Goal: Transaction & Acquisition: Obtain resource

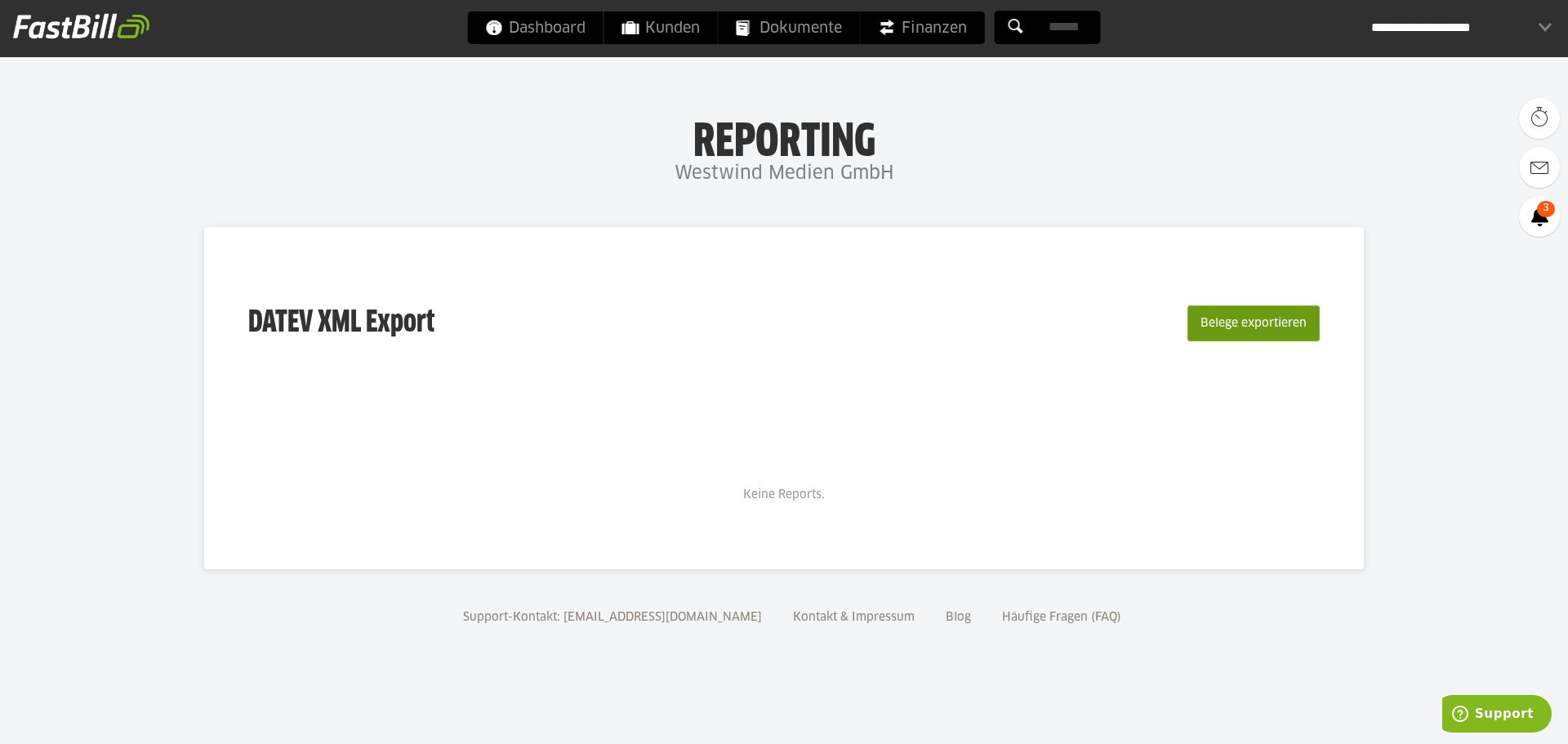
click at [1256, 319] on button "Belege exportieren" at bounding box center [1253, 323] width 132 height 36
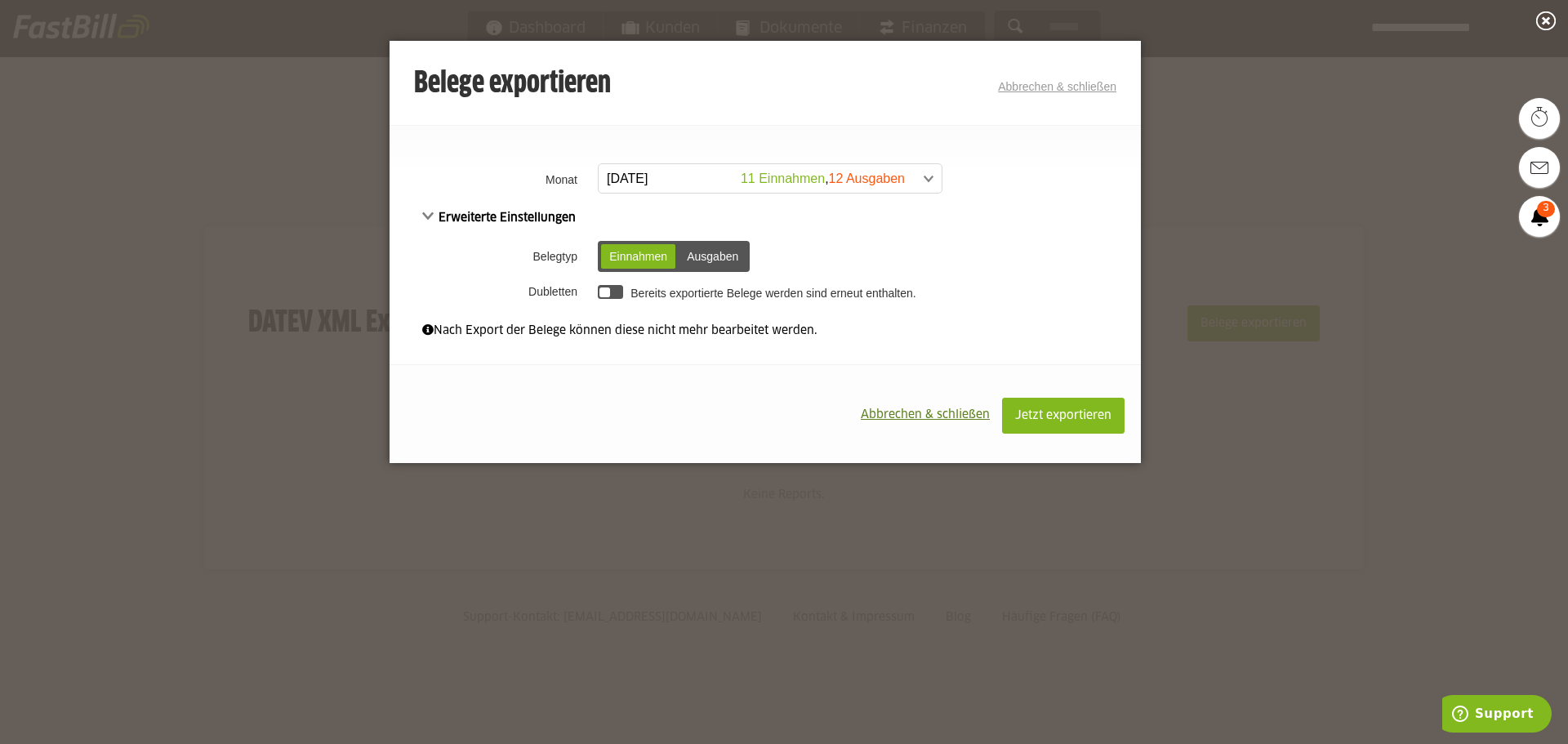
click at [923, 177] on span at bounding box center [761, 179] width 343 height 30
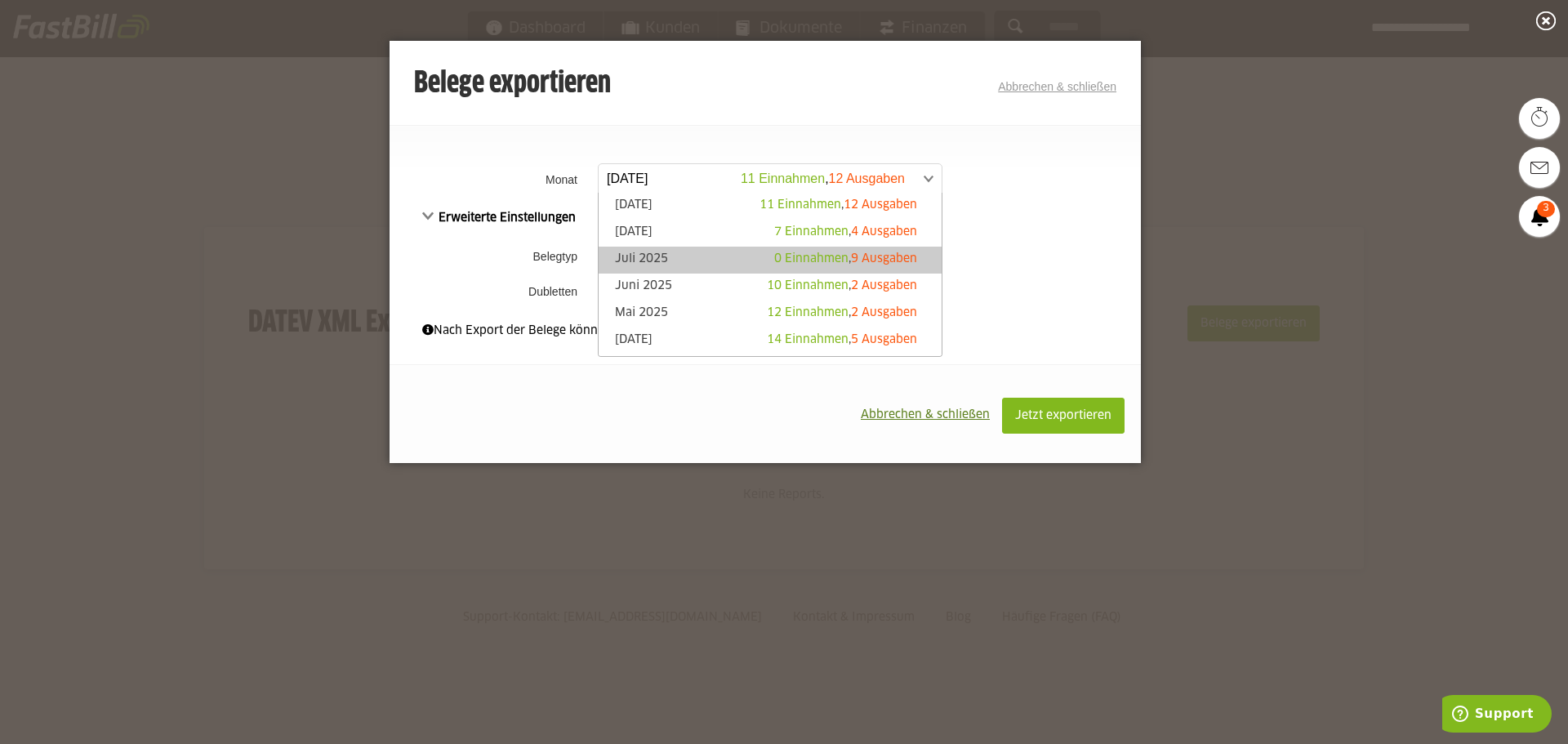
click at [709, 258] on link "Juli 2025 0 Einnahmen , 9 Ausgaben" at bounding box center [770, 260] width 326 height 19
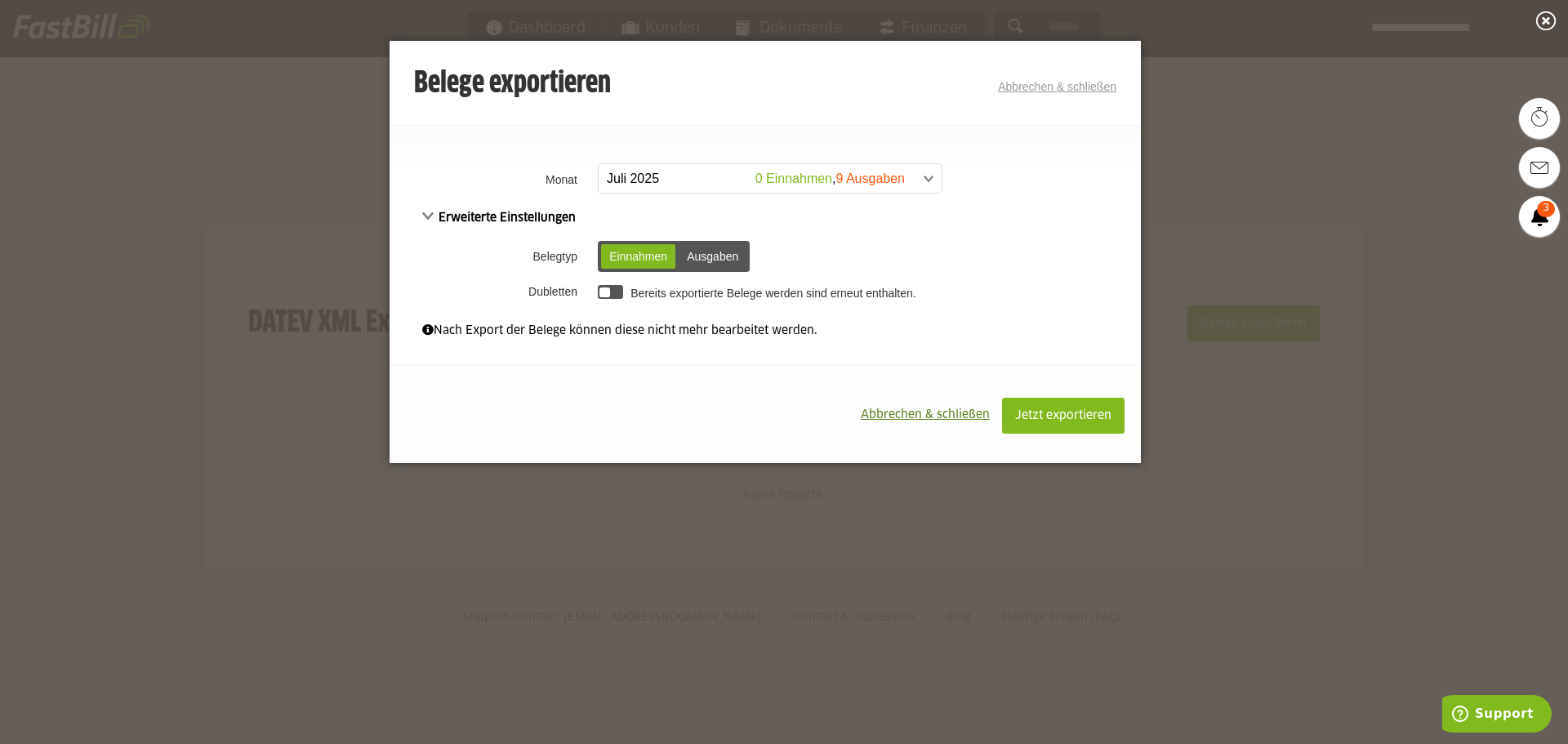
click at [1011, 251] on td "Einnahmen Ausgaben Einnahmen Ausgaben" at bounding box center [867, 256] width 548 height 43
click at [717, 256] on div "Ausgaben" at bounding box center [712, 256] width 68 height 24
click at [1060, 419] on span "Jetzt exportieren" at bounding box center [1063, 415] width 96 height 11
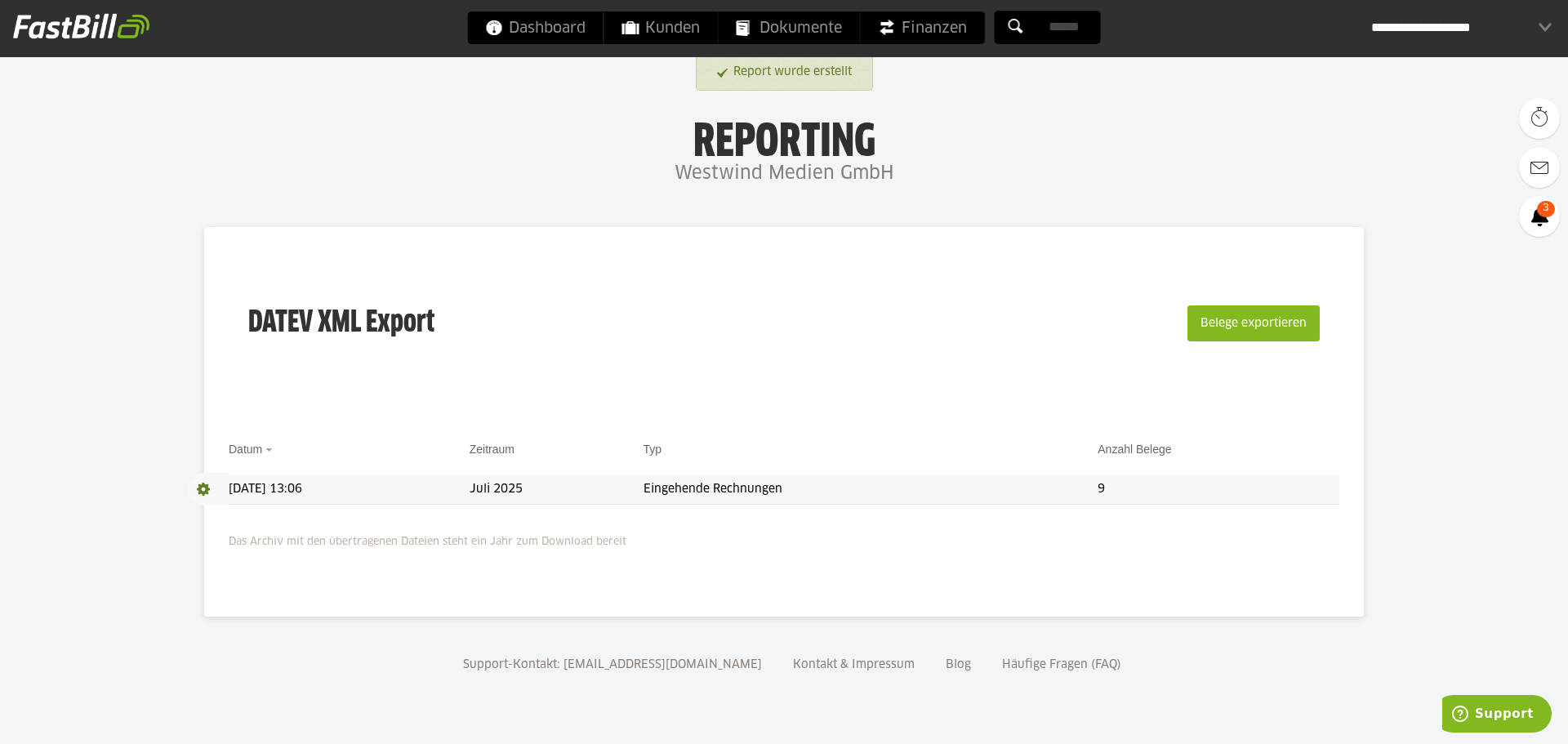
click at [465, 498] on td "[DATE] 13:06" at bounding box center [350, 490] width 241 height 30
click at [779, 489] on td "Eingehende Rechnungen" at bounding box center [871, 490] width 455 height 30
drag, startPoint x: 309, startPoint y: 541, endPoint x: 597, endPoint y: 542, distance: 288.0
click at [597, 542] on p "Das Archiv mit den übertragenen Dateien steht ein Jahr zum Download bereit" at bounding box center [784, 538] width 1111 height 26
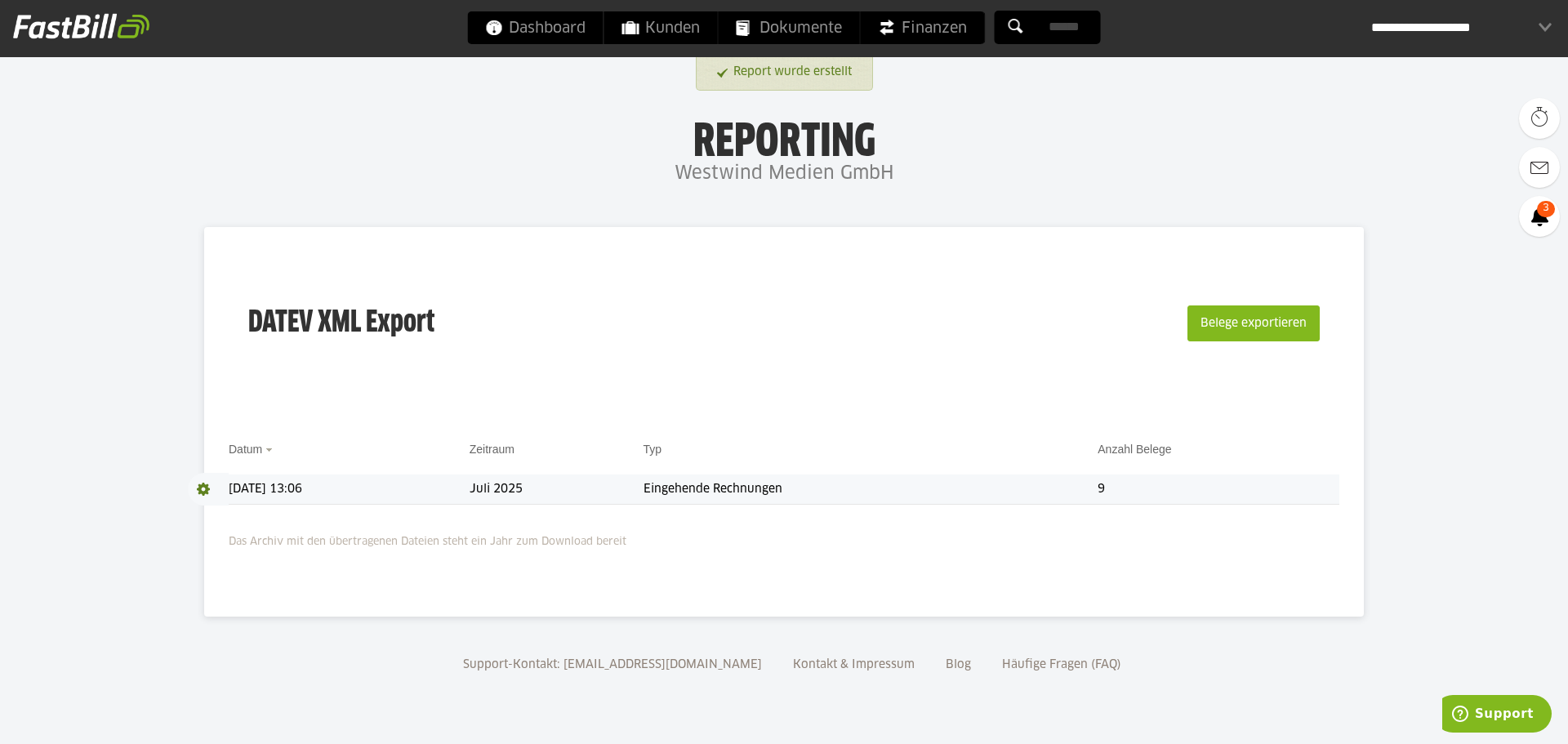
click at [1178, 478] on td "9" at bounding box center [1218, 490] width 242 height 30
click at [192, 491] on span at bounding box center [207, 490] width 41 height 33
click at [213, 489] on span at bounding box center [204, 490] width 33 height 33
click at [204, 487] on span "Download" at bounding box center [207, 490] width 41 height 33
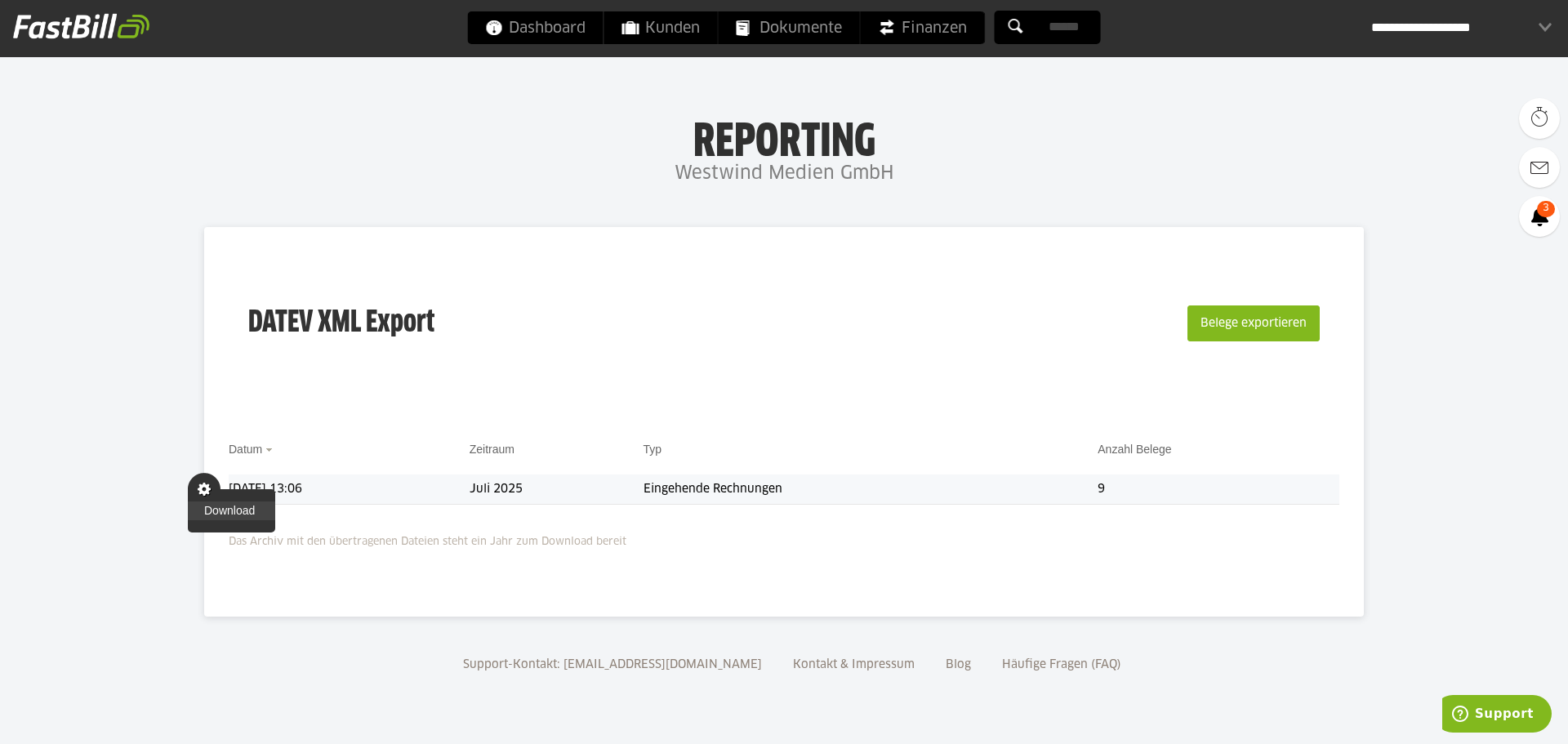
click at [213, 507] on link "Download" at bounding box center [231, 511] width 88 height 19
click at [202, 491] on span at bounding box center [207, 490] width 41 height 33
click at [219, 510] on link "Download" at bounding box center [231, 511] width 88 height 19
click at [1447, 15] on div "**********" at bounding box center [1461, 28] width 180 height 33
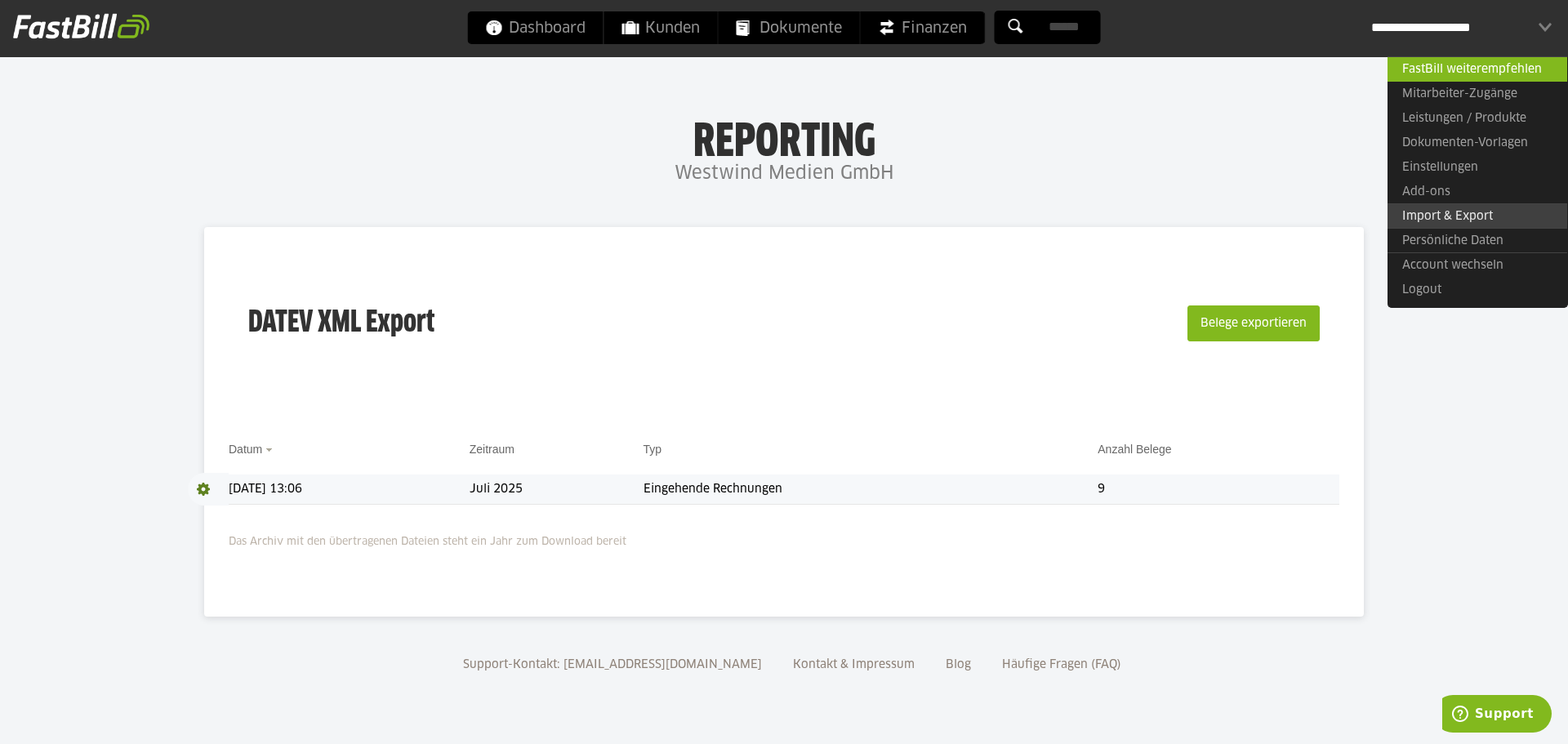
click at [1485, 206] on link "Import & Export" at bounding box center [1477, 215] width 180 height 25
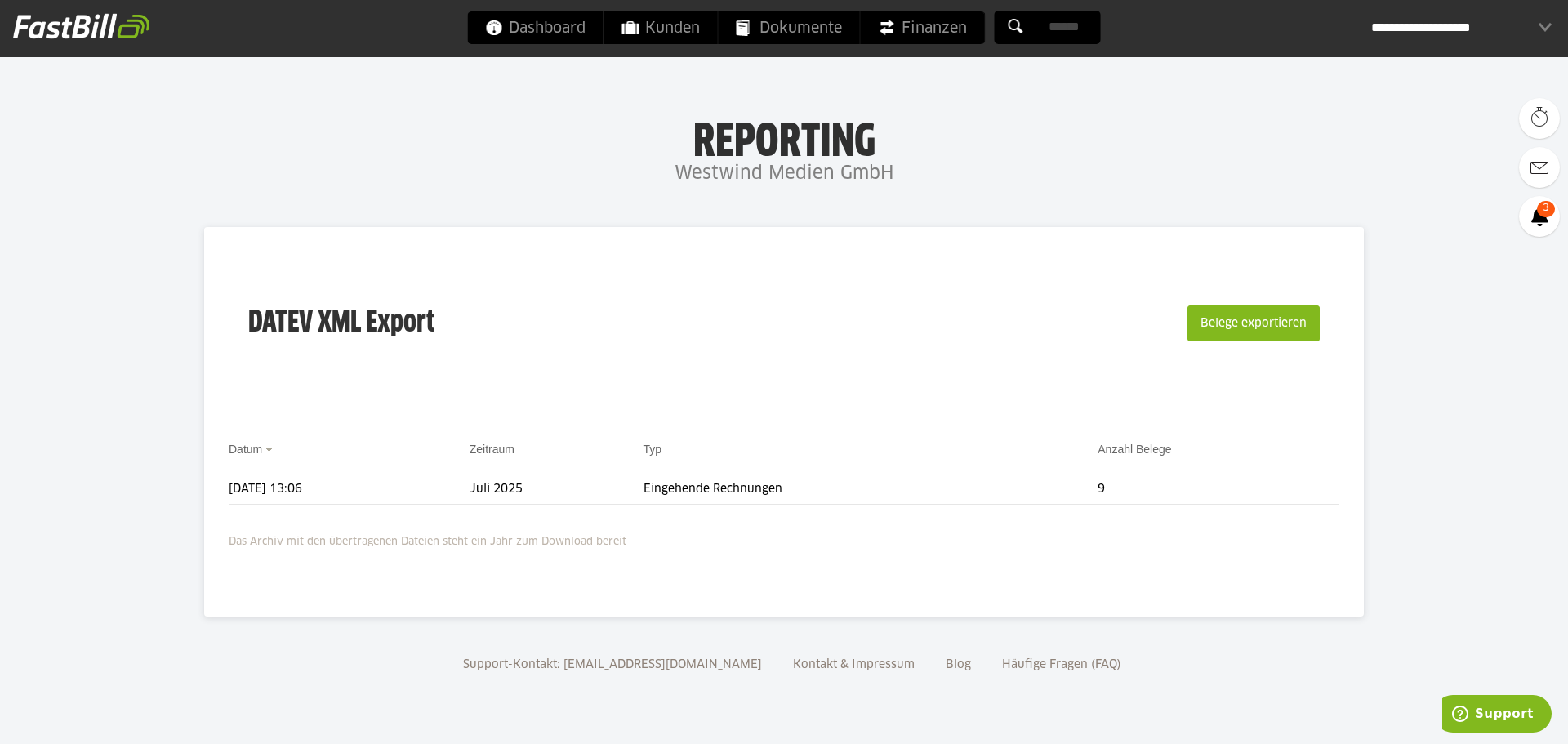
click at [132, 313] on body "Dashboard Kunden Dokumente Finanzen Einstellungen" at bounding box center [784, 372] width 1568 height 744
click at [202, 488] on span at bounding box center [207, 490] width 41 height 33
click at [1374, 388] on body "Dashboard Kunden Dokumente Finanzen Einstellungen" at bounding box center [784, 372] width 1568 height 744
click at [1517, 37] on div "**********" at bounding box center [1461, 28] width 180 height 33
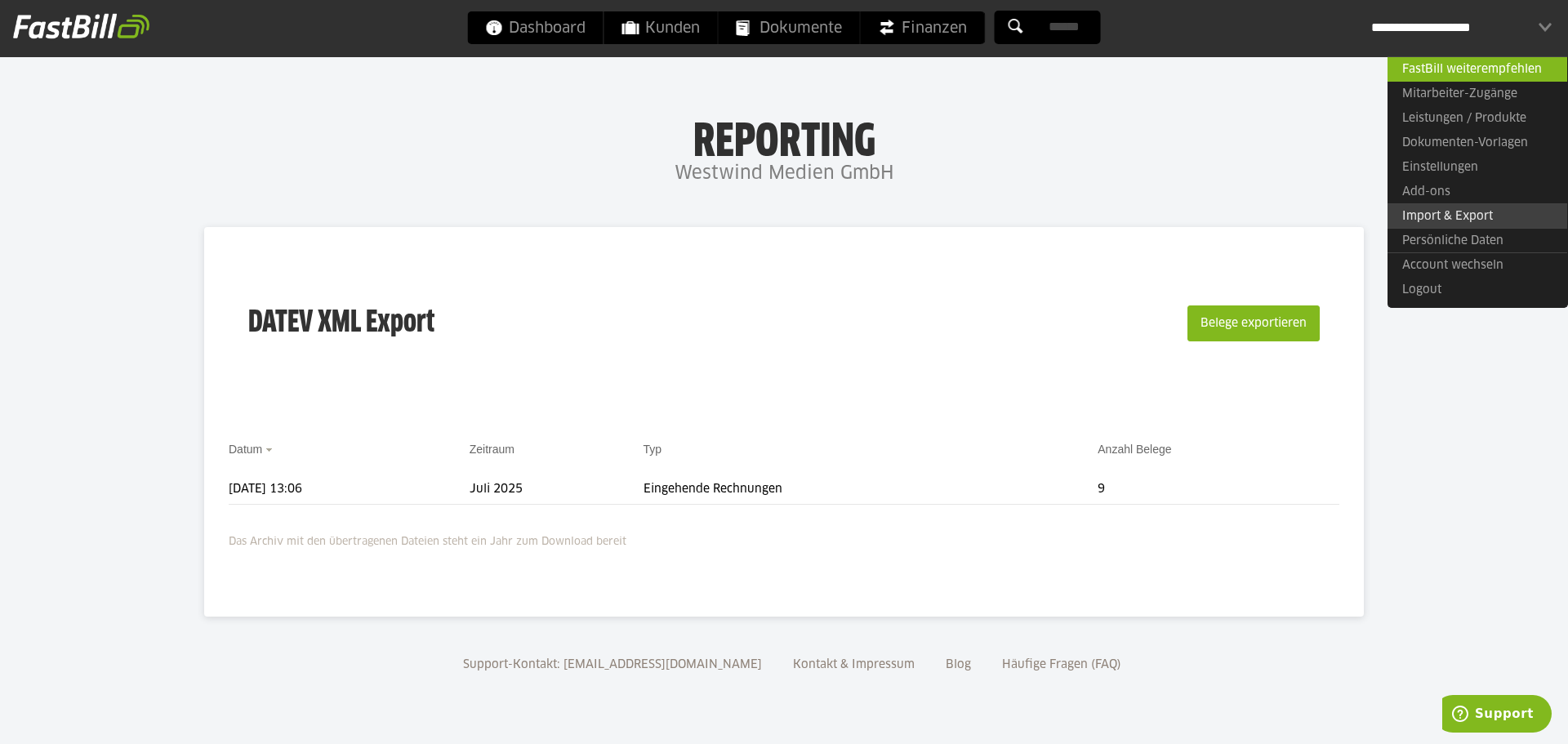
click at [1471, 209] on link "Import & Export" at bounding box center [1477, 215] width 180 height 25
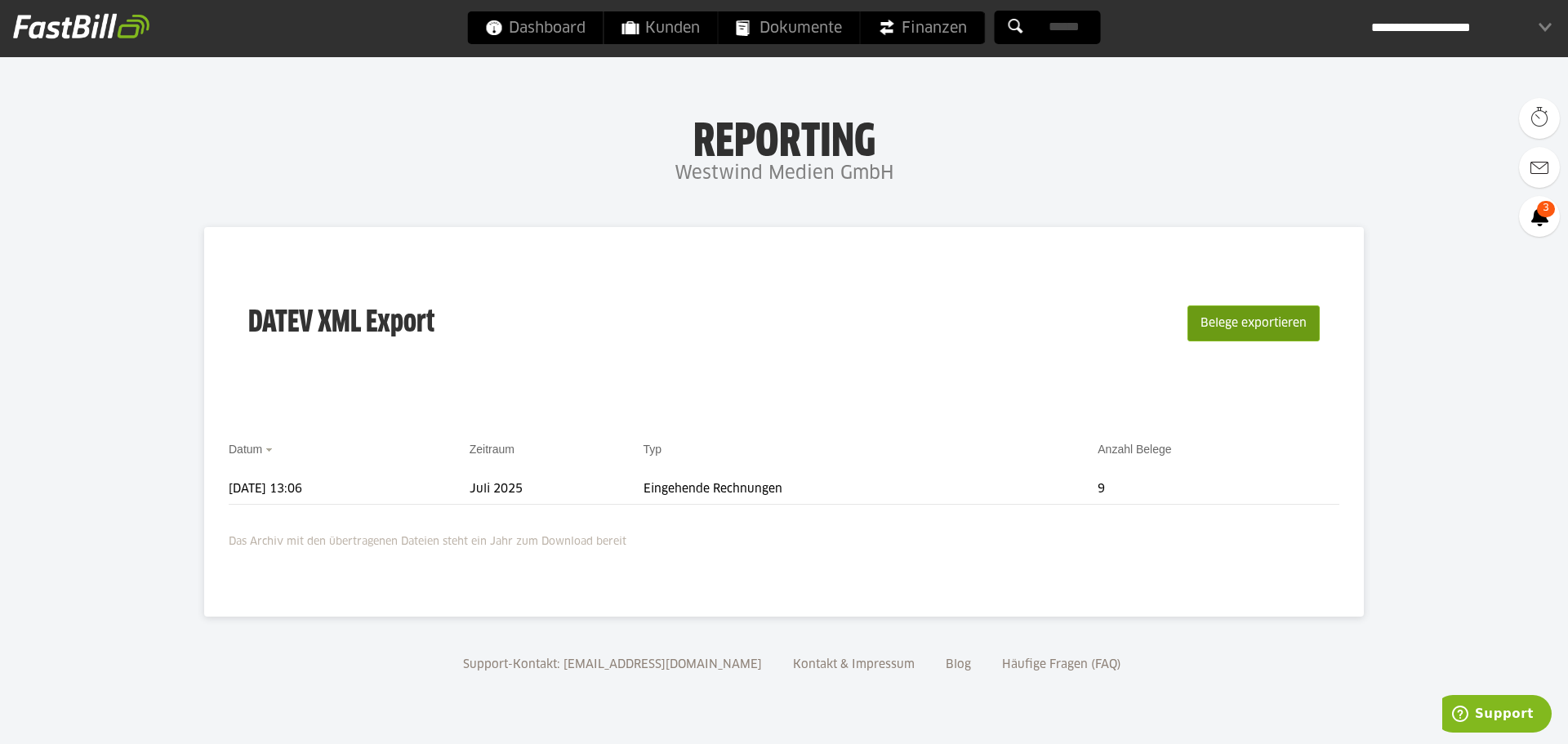
click at [1296, 332] on button "Belege exportieren" at bounding box center [1253, 323] width 132 height 36
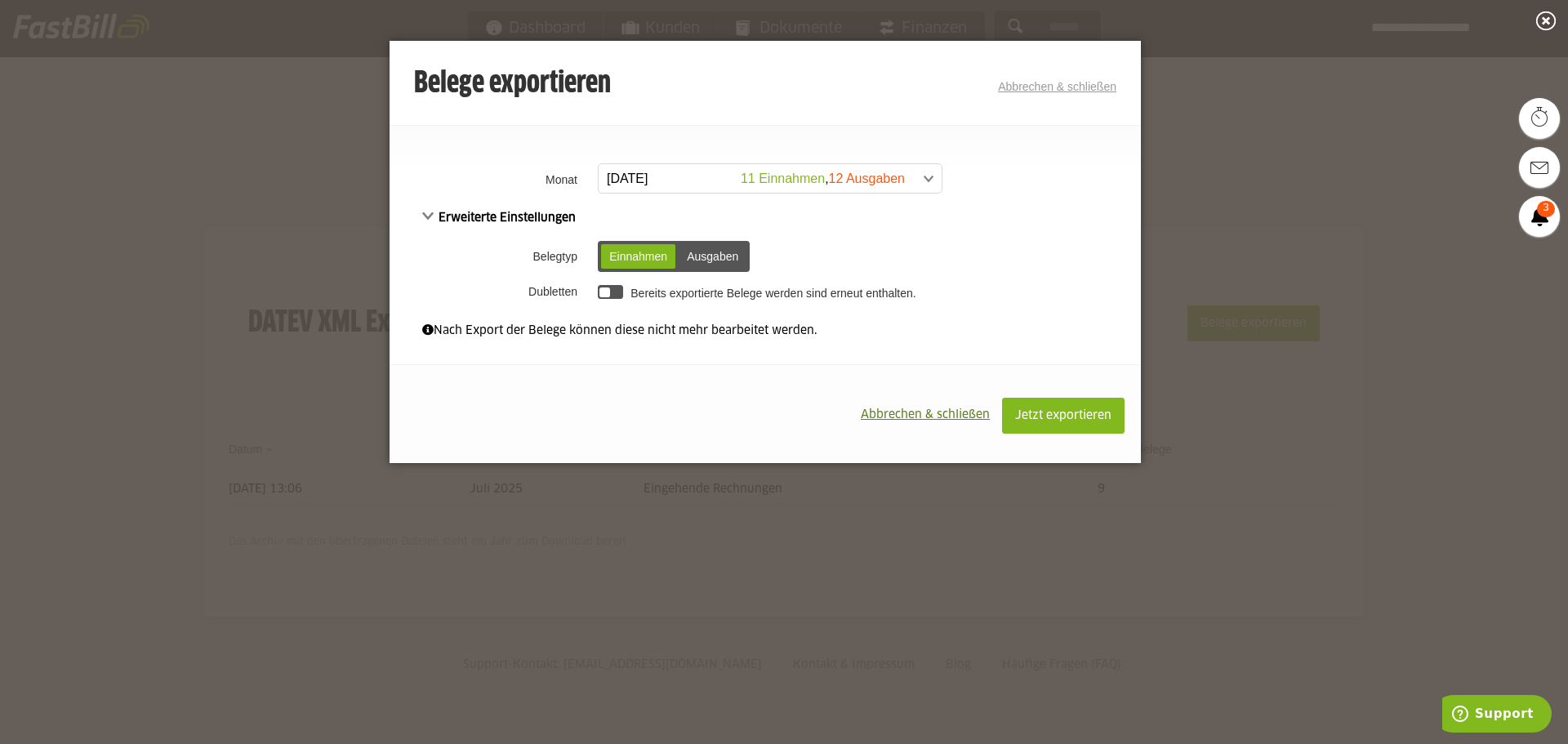
click at [742, 256] on div "Ausgaben" at bounding box center [712, 256] width 68 height 24
click at [645, 257] on div "Einnahmen" at bounding box center [639, 256] width 75 height 24
click at [714, 255] on div "Ausgaben" at bounding box center [712, 256] width 68 height 24
click at [642, 255] on div "Einnahmen" at bounding box center [639, 256] width 75 height 24
click at [742, 256] on div "Ausgaben" at bounding box center [712, 256] width 68 height 24
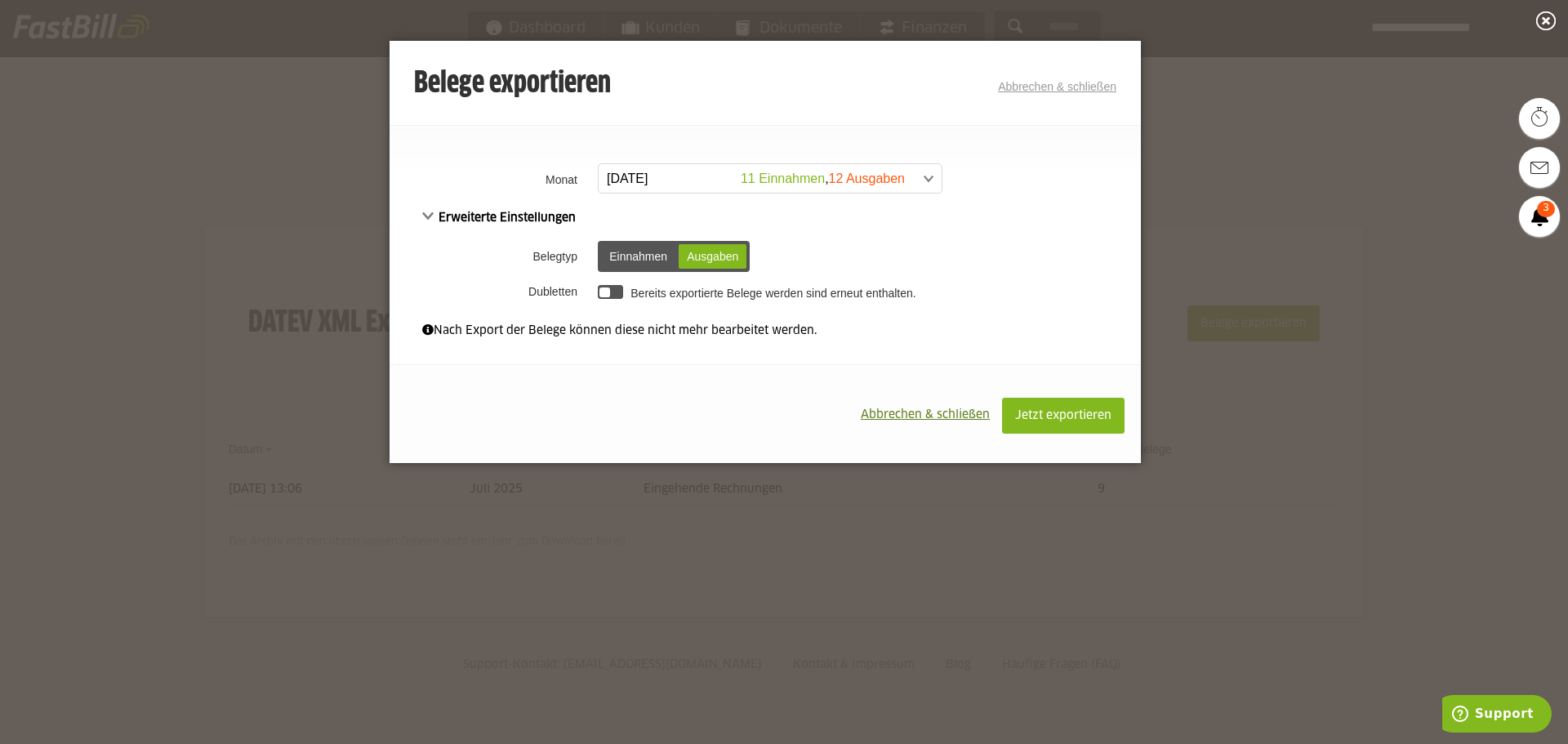
drag, startPoint x: 640, startPoint y: 259, endPoint x: 703, endPoint y: 259, distance: 63.0
click at [640, 259] on div "Einnahmen" at bounding box center [639, 256] width 75 height 24
click at [707, 259] on div "Ausgaben" at bounding box center [712, 256] width 68 height 24
click at [623, 260] on div "Einnahmen" at bounding box center [639, 256] width 75 height 24
click at [680, 257] on div "Ausgaben" at bounding box center [712, 256] width 68 height 24
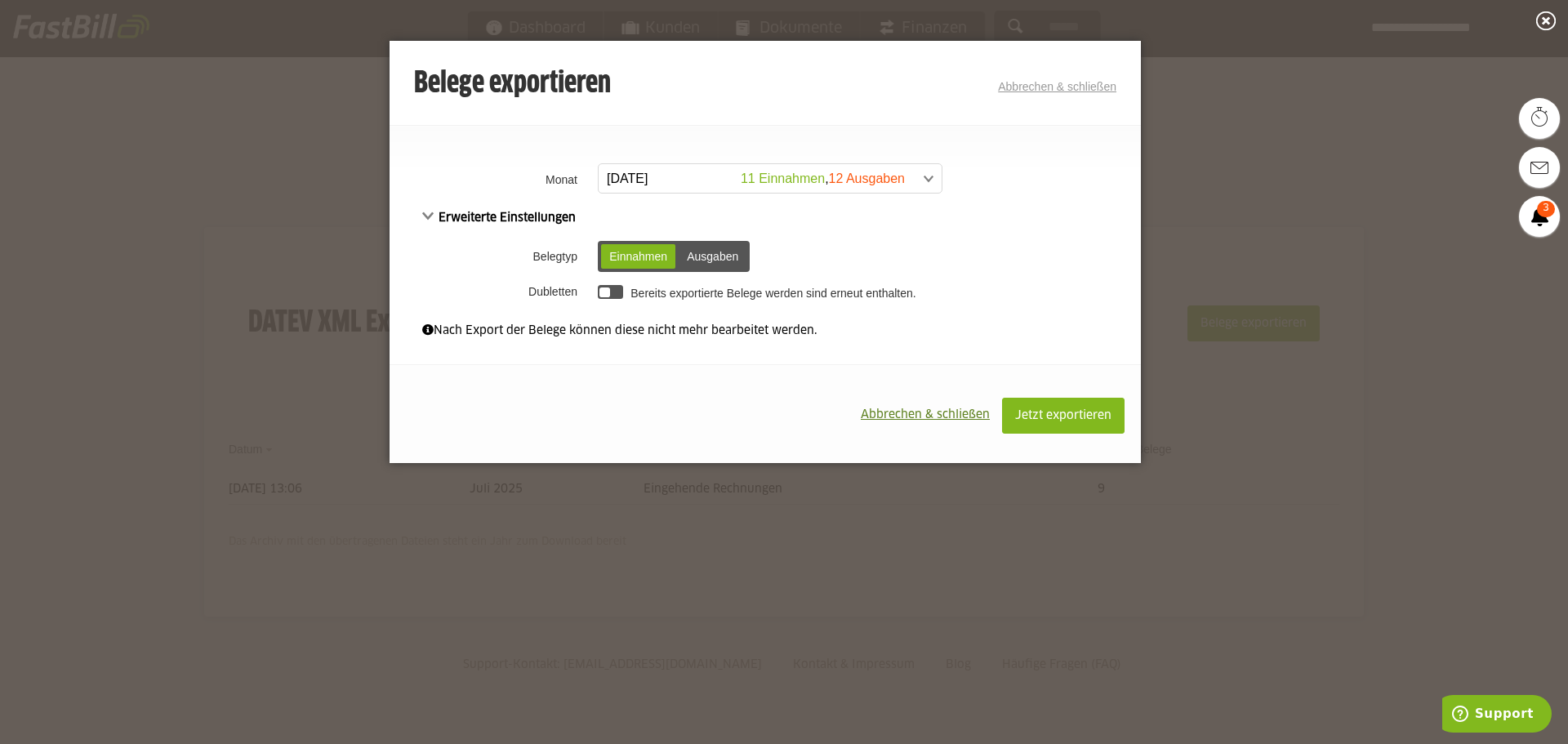
click at [603, 260] on div "Einnahmen" at bounding box center [639, 256] width 75 height 24
click at [720, 254] on div "Ausgaben" at bounding box center [712, 256] width 68 height 24
click at [606, 251] on div "Einnahmen" at bounding box center [639, 256] width 75 height 24
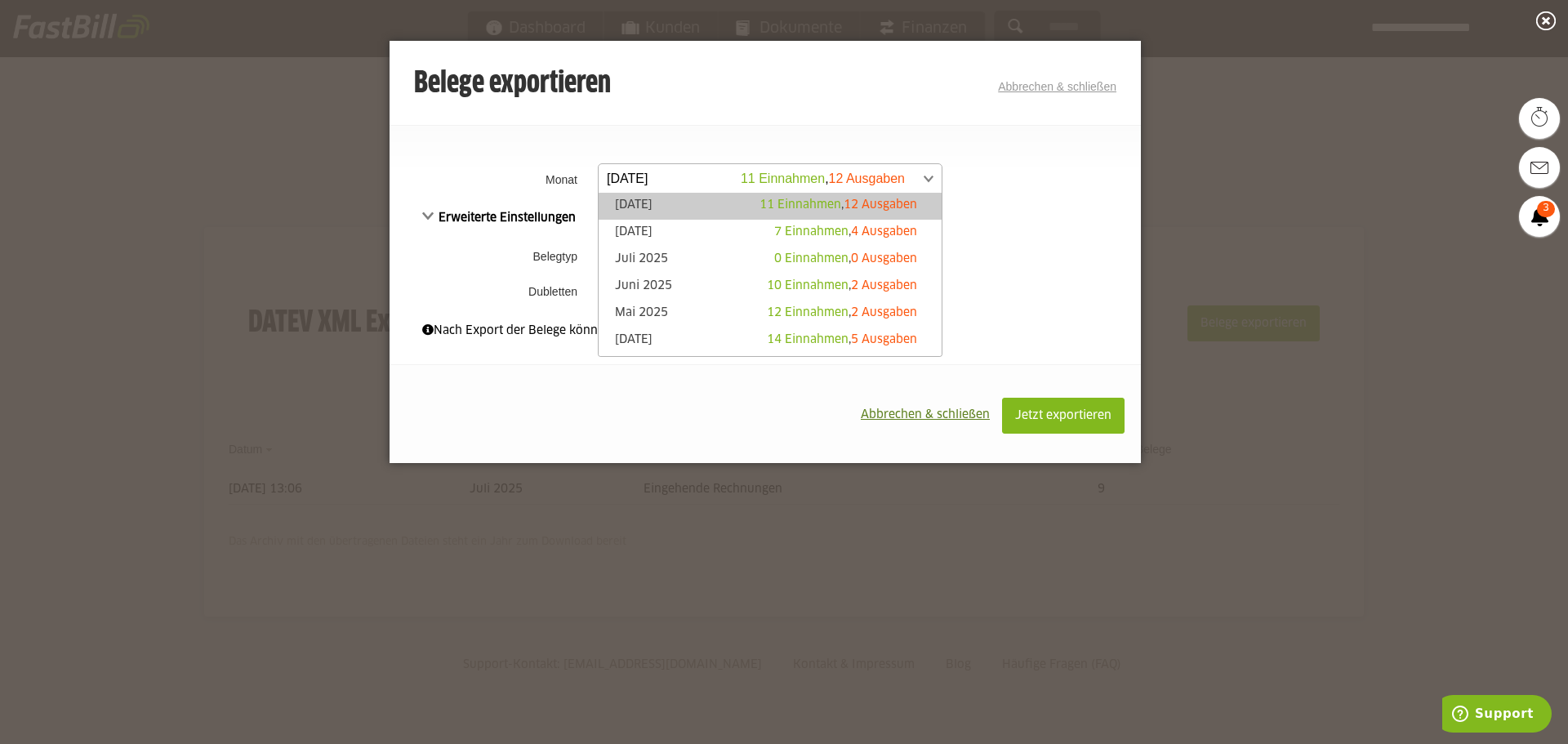
click at [936, 173] on link "[DATE] 11 Einnahmen , 12 Ausgaben" at bounding box center [770, 178] width 344 height 30
drag, startPoint x: 859, startPoint y: 257, endPoint x: 1025, endPoint y: 253, distance: 166.0
click at [1023, 253] on body "Dashboard Kunden Dokumente Finanzen Einstellungen" at bounding box center [784, 372] width 1568 height 744
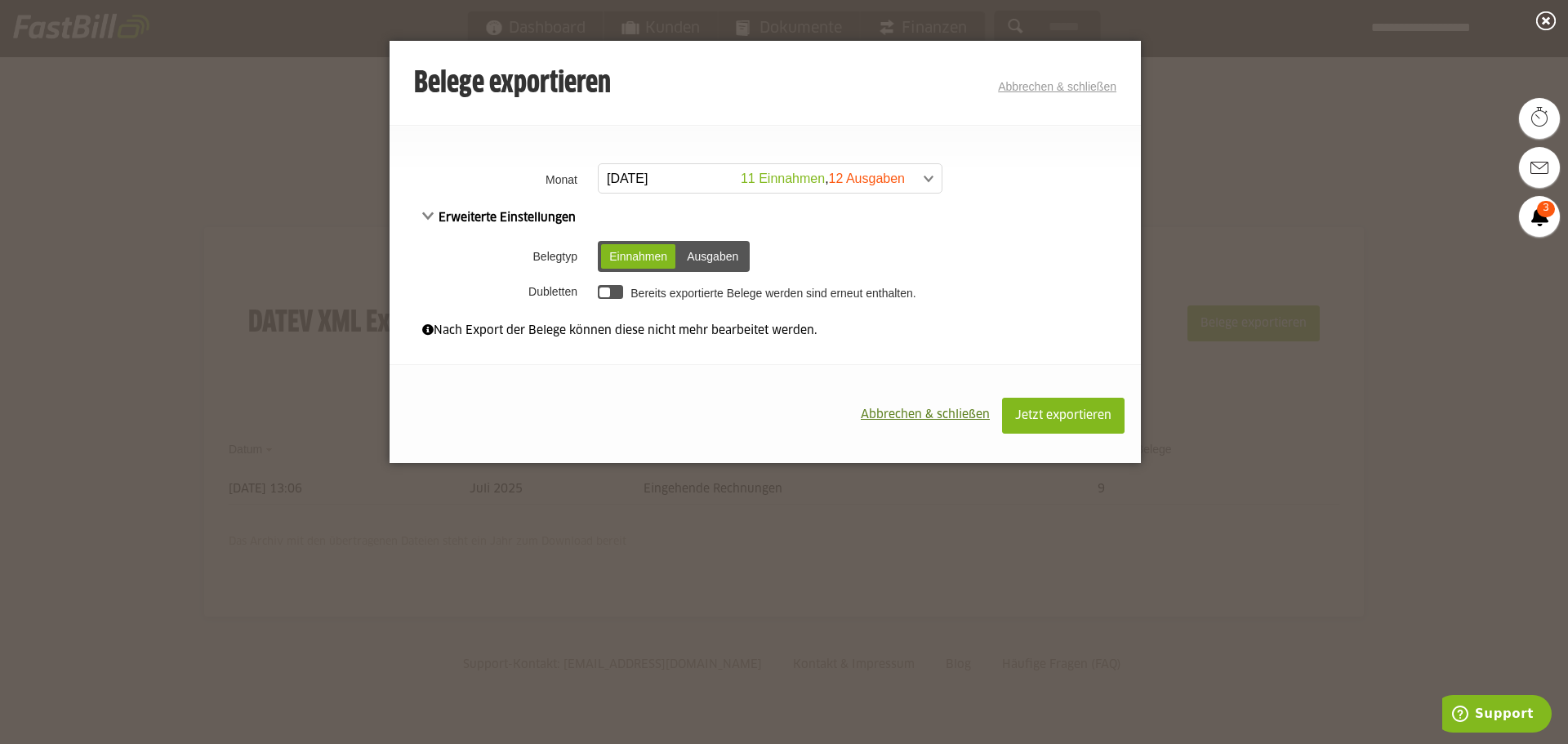
click at [1025, 252] on td "Einnahmen Ausgaben Einnahmen Ausgaben" at bounding box center [867, 256] width 548 height 43
click at [1056, 93] on div "Belege exportieren Abbrechen & schließen" at bounding box center [764, 84] width 702 height 33
click at [1044, 88] on link "Abbrechen & schließen" at bounding box center [1057, 86] width 118 height 13
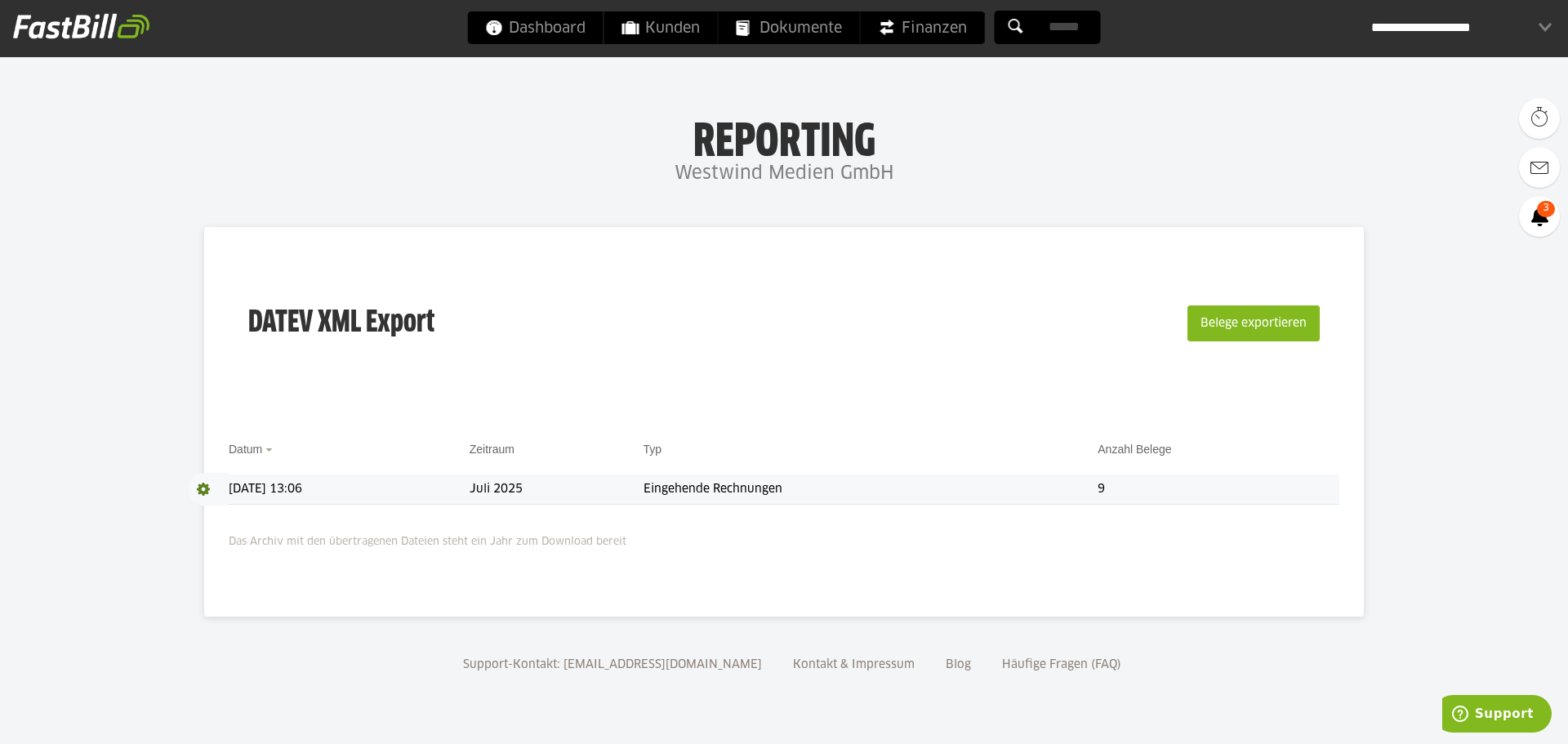
click at [203, 485] on span at bounding box center [207, 490] width 41 height 33
click at [238, 514] on link "Download" at bounding box center [231, 511] width 88 height 19
drag, startPoint x: 381, startPoint y: 681, endPoint x: 446, endPoint y: 679, distance: 65.0
click at [381, 681] on div "Support-Kontakt: support@fastbill.com Kontakt & Impressum Blog Häufige Fragen (…" at bounding box center [784, 677] width 1568 height 89
click at [1221, 331] on button "Belege exportieren" at bounding box center [1253, 323] width 132 height 36
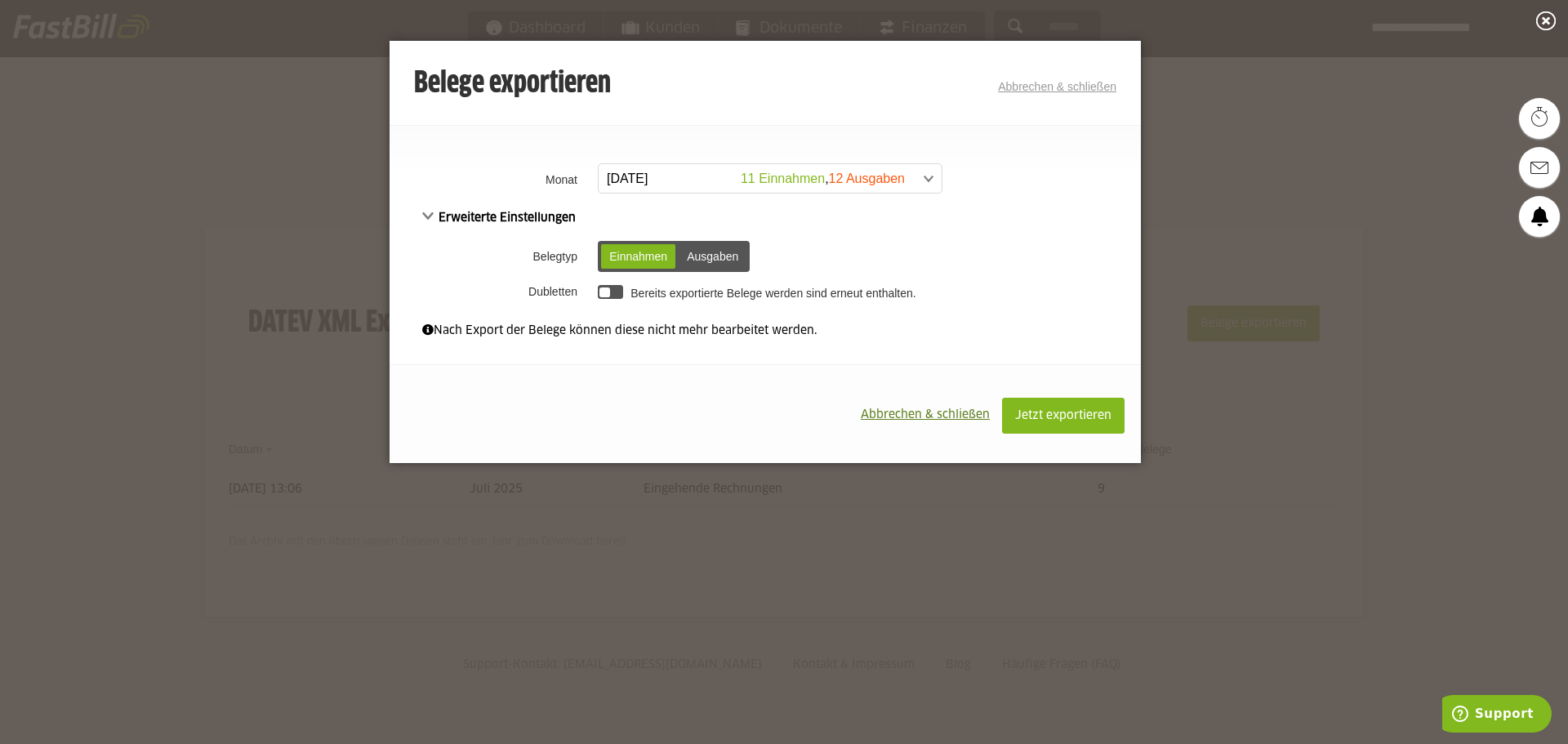
click at [705, 251] on div "Ausgaben" at bounding box center [712, 256] width 68 height 24
click at [645, 253] on div "Einnahmen" at bounding box center [639, 256] width 75 height 24
click at [714, 253] on div "Ausgaben" at bounding box center [712, 256] width 68 height 24
click at [614, 291] on div at bounding box center [610, 292] width 25 height 14
click at [614, 291] on div at bounding box center [615, 293] width 10 height 10
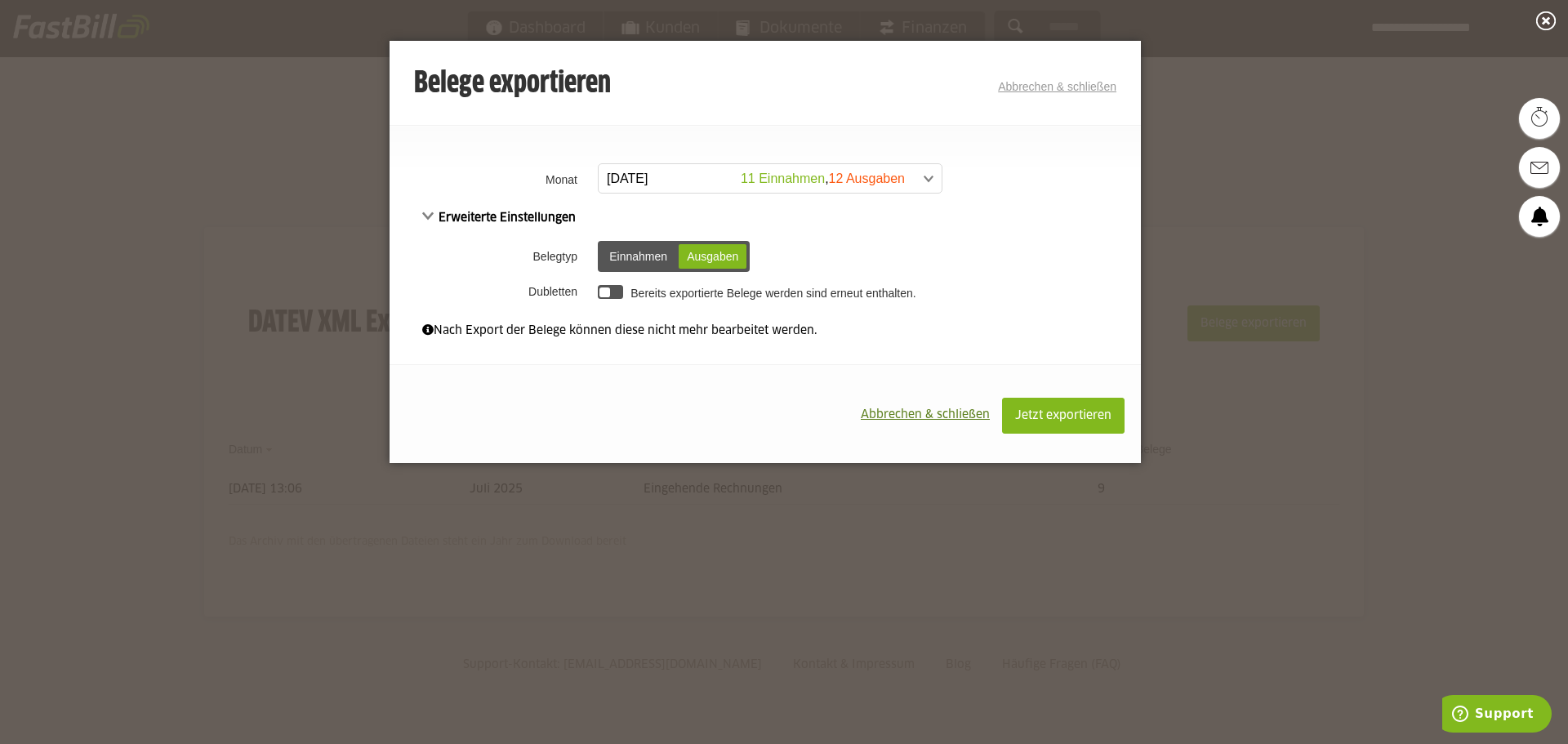
drag, startPoint x: 438, startPoint y: 218, endPoint x: 430, endPoint y: 215, distance: 8.5
click at [436, 217] on span "Erweiterte Einstellungen" at bounding box center [499, 218] width 154 height 11
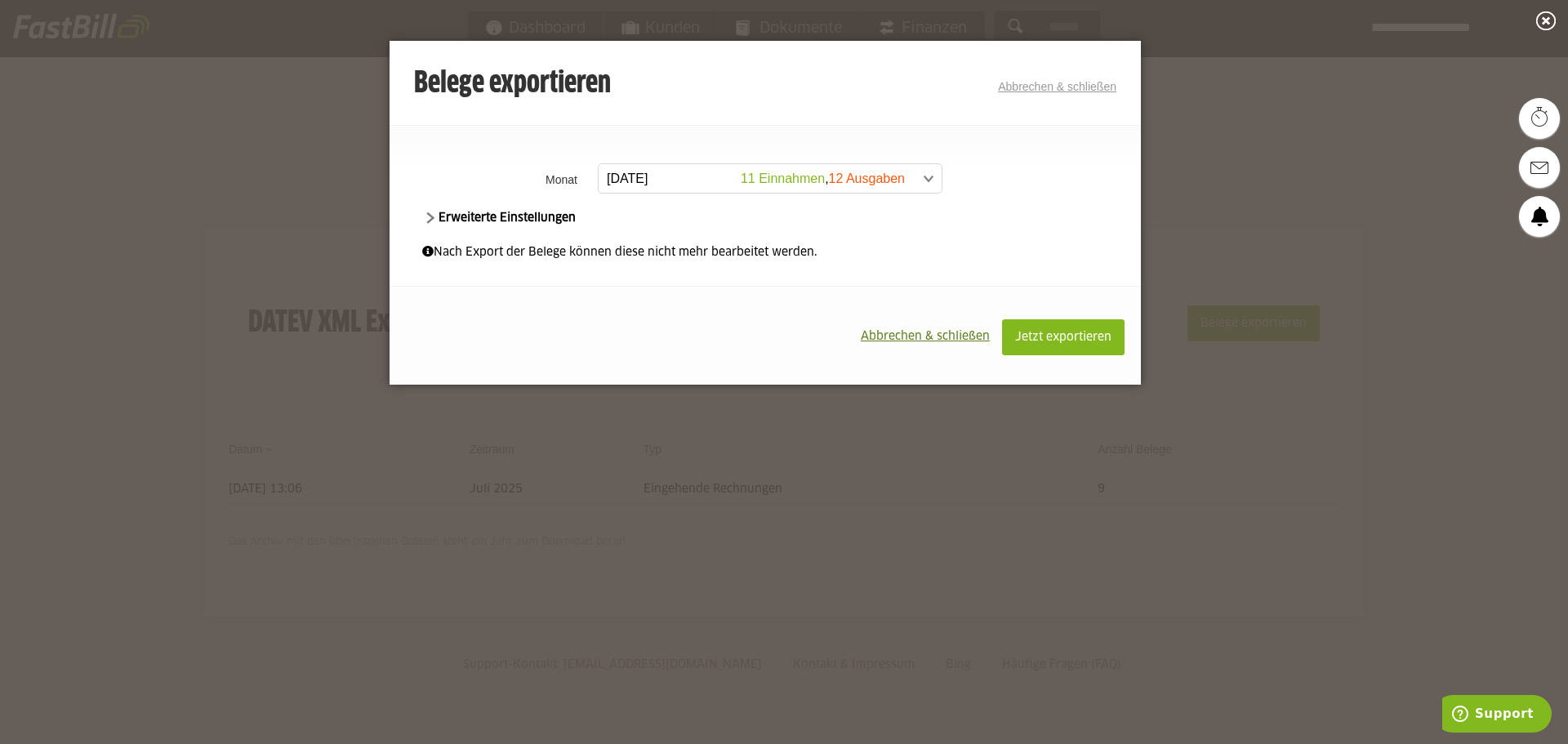
click at [430, 215] on span "Erweiterte Einstellungen" at bounding box center [499, 218] width 154 height 11
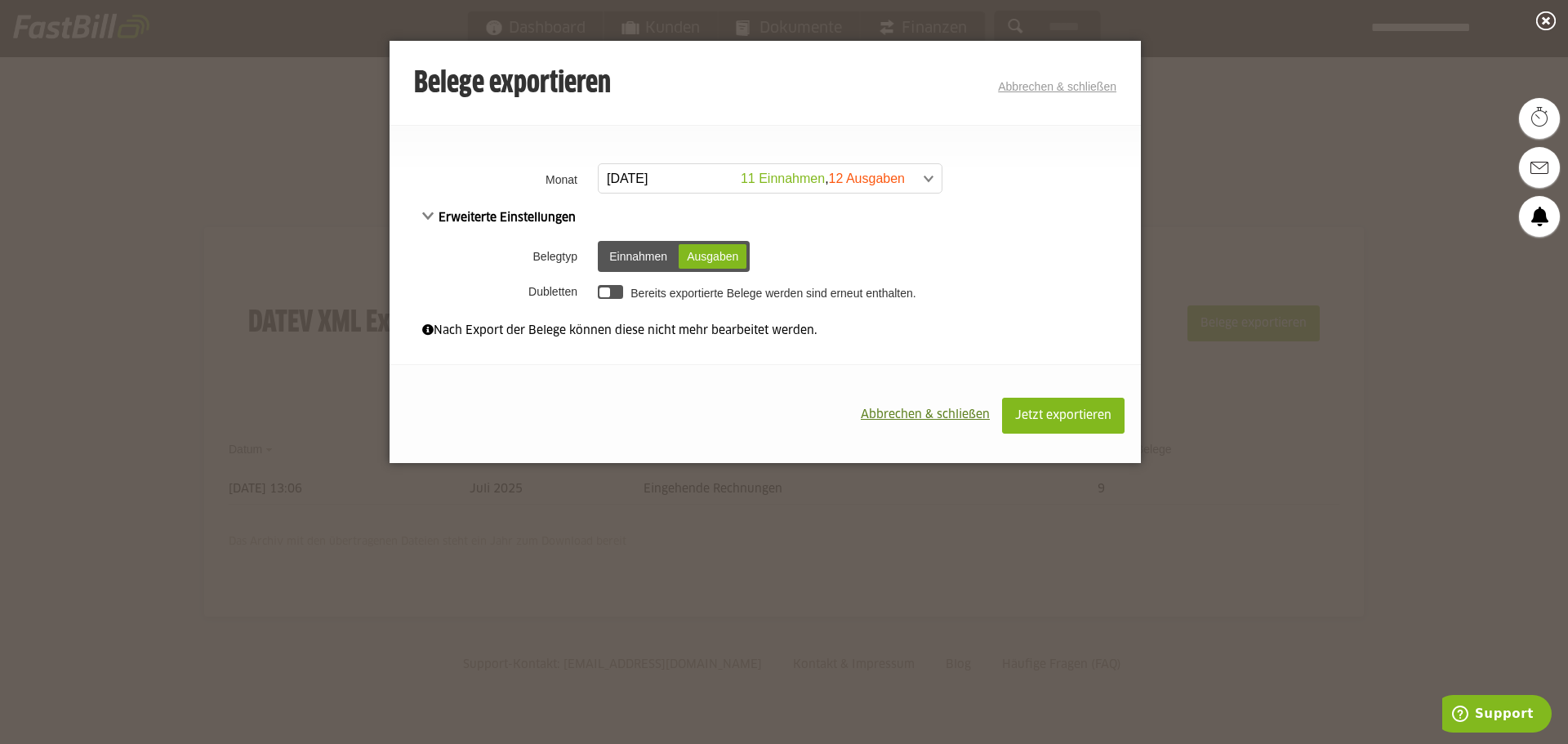
drag, startPoint x: 871, startPoint y: 206, endPoint x: 885, endPoint y: 194, distance: 18.4
click at [879, 204] on div "**********" at bounding box center [765, 249] width 751 height 181
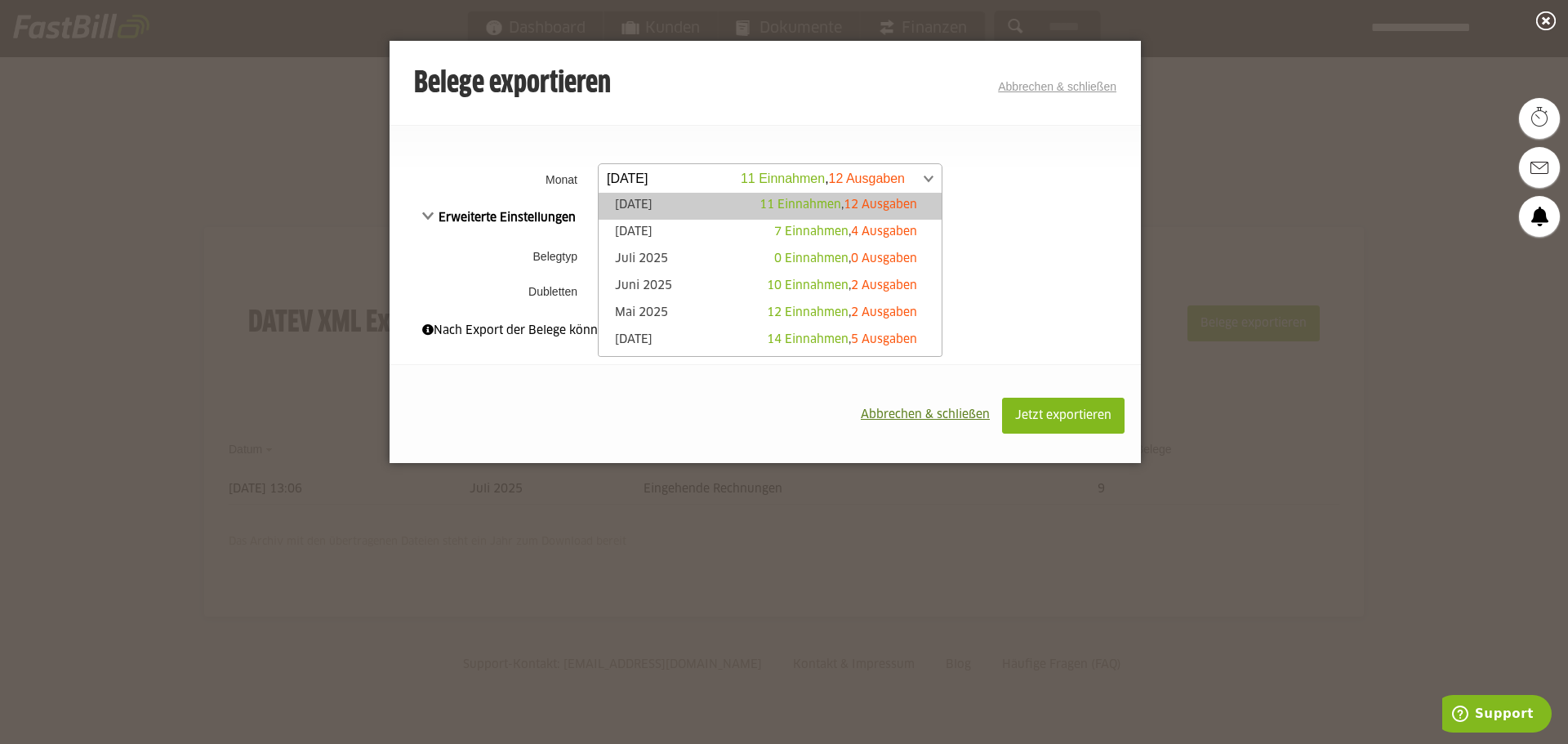
click at [890, 189] on span at bounding box center [761, 179] width 343 height 30
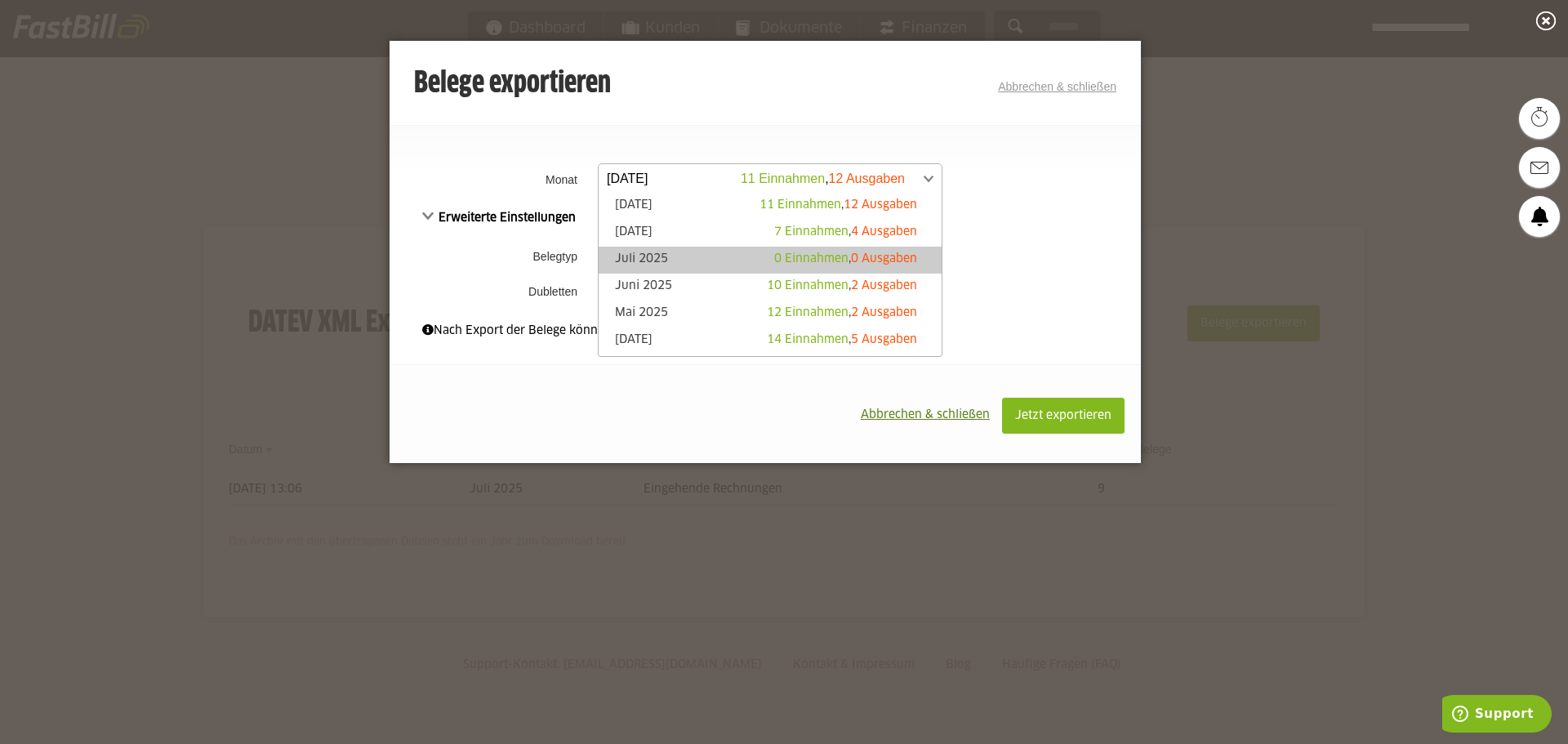
click at [825, 254] on span "0 Einnahmen" at bounding box center [811, 259] width 75 height 11
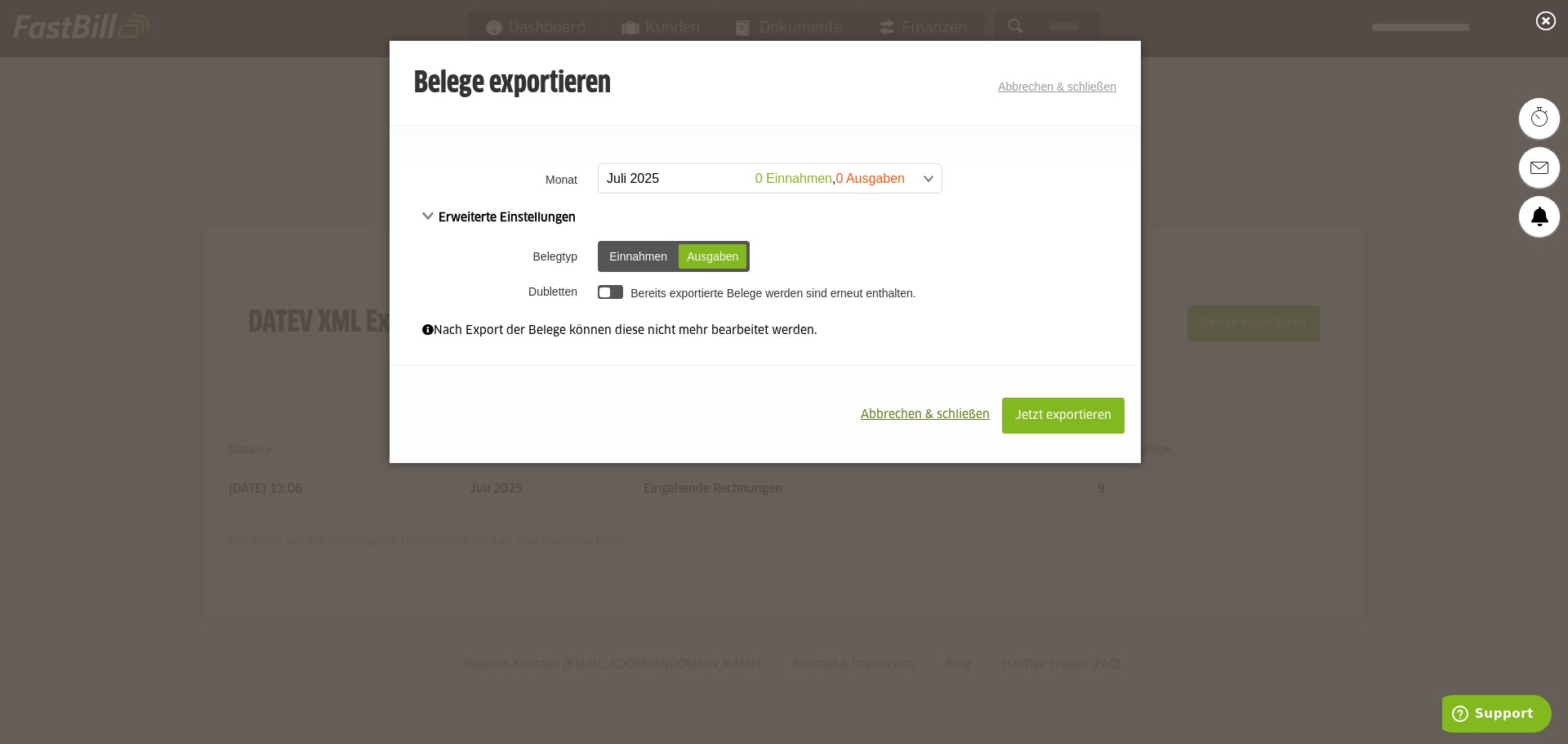
click at [621, 293] on div at bounding box center [610, 292] width 25 height 14
click at [616, 290] on div at bounding box center [615, 293] width 10 height 10
click at [1079, 88] on link "Abbrechen & schließen" at bounding box center [1057, 86] width 118 height 13
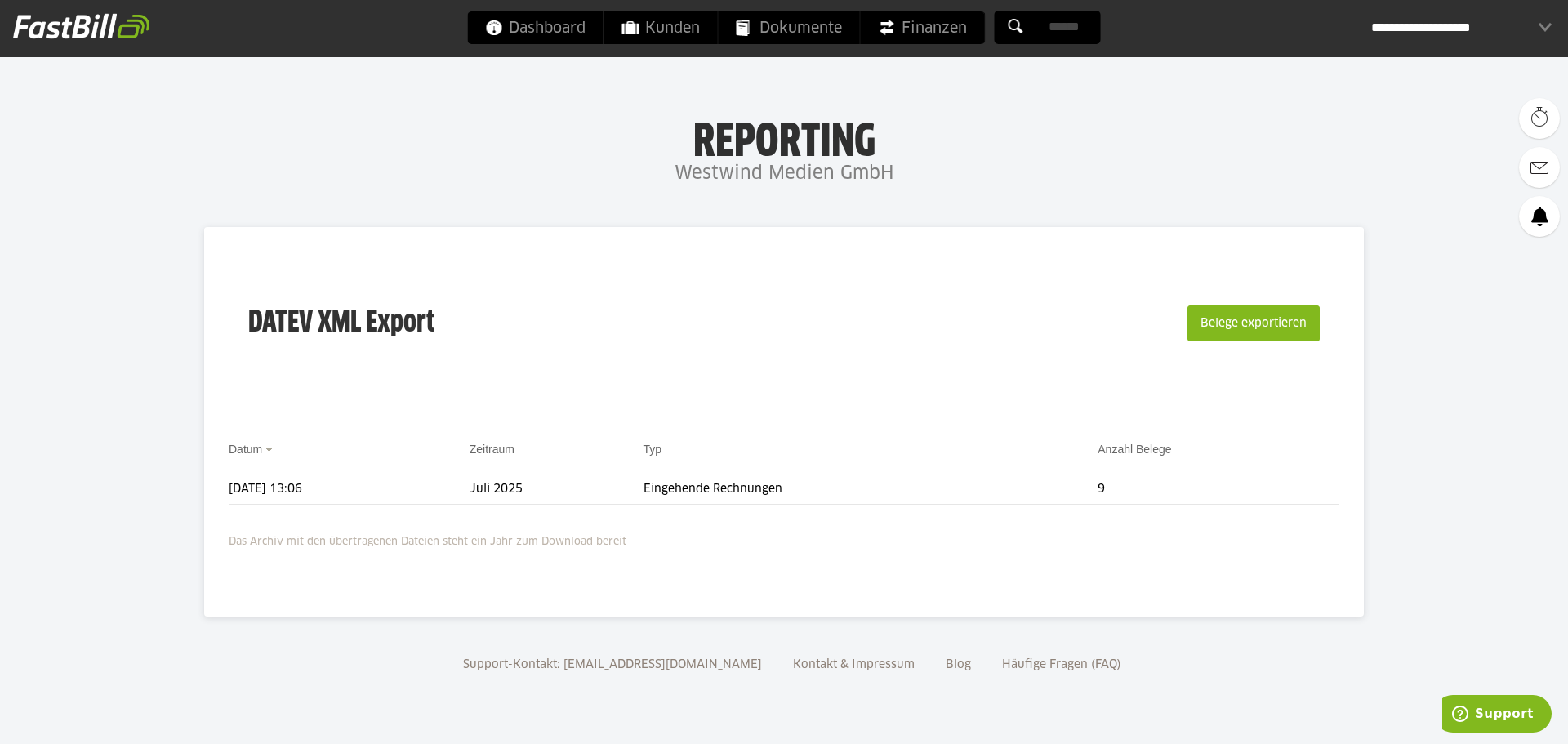
click at [1426, 43] on div "**********" at bounding box center [1461, 28] width 180 height 33
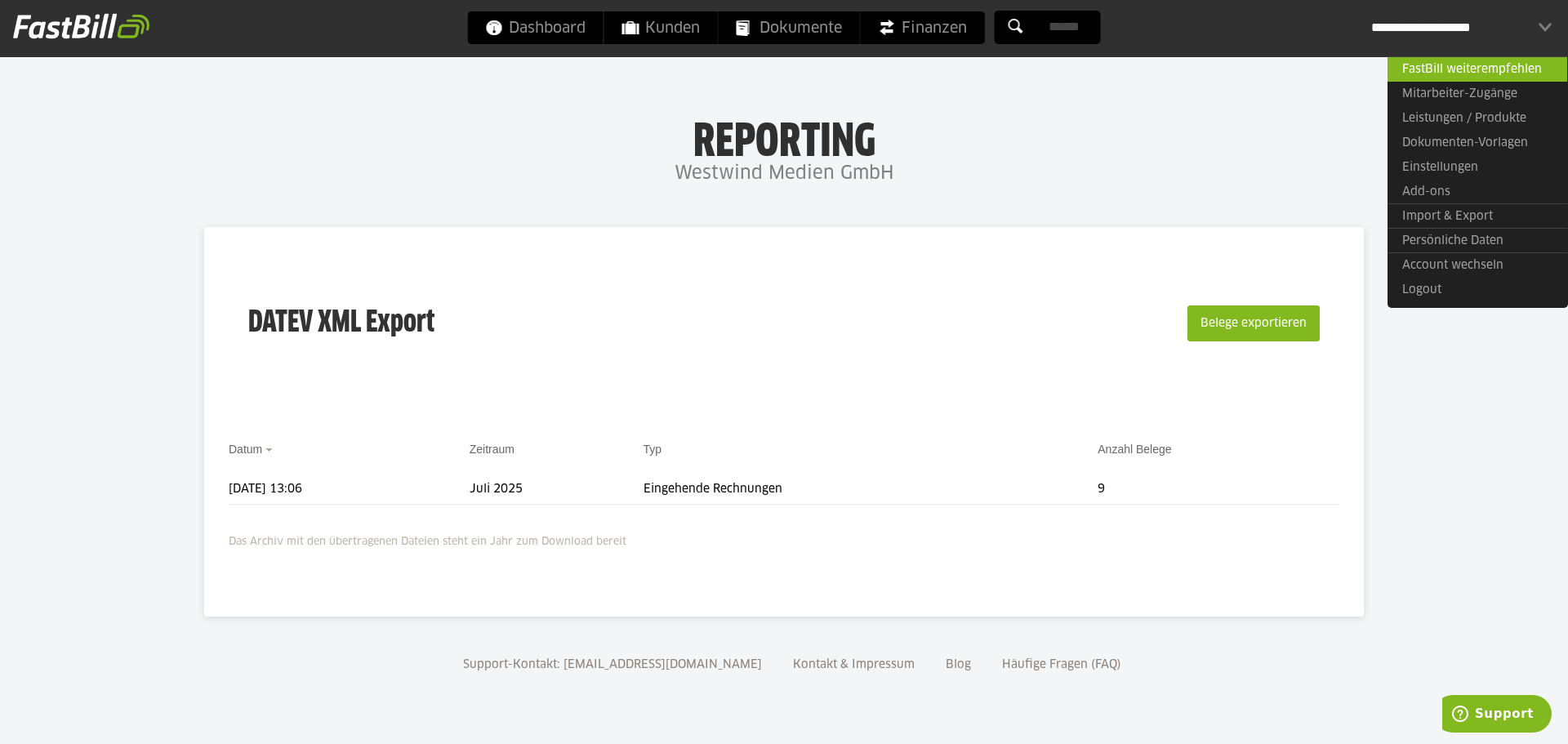
click at [1427, 36] on div "**********" at bounding box center [1461, 28] width 180 height 33
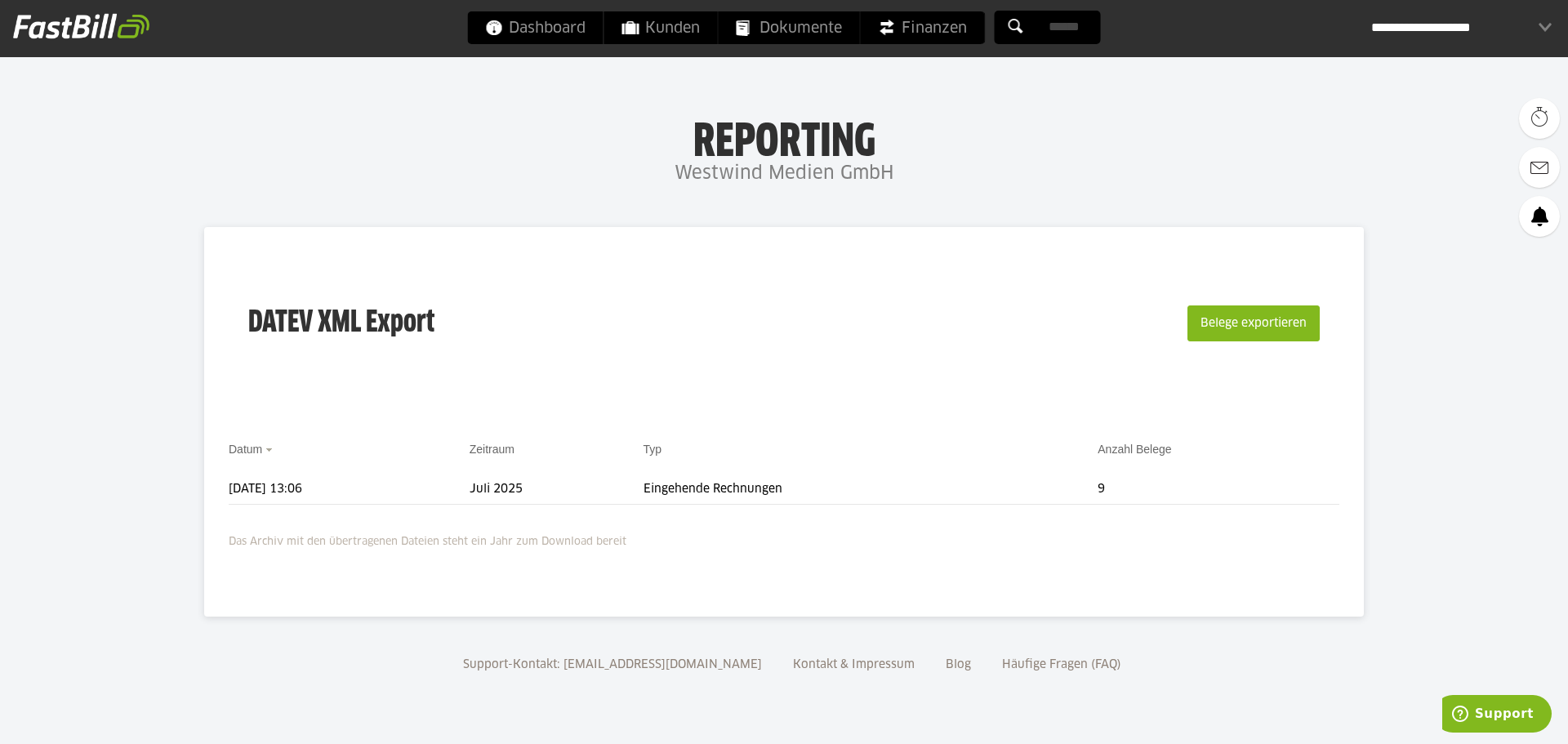
click at [1432, 32] on div "**********" at bounding box center [1461, 28] width 180 height 33
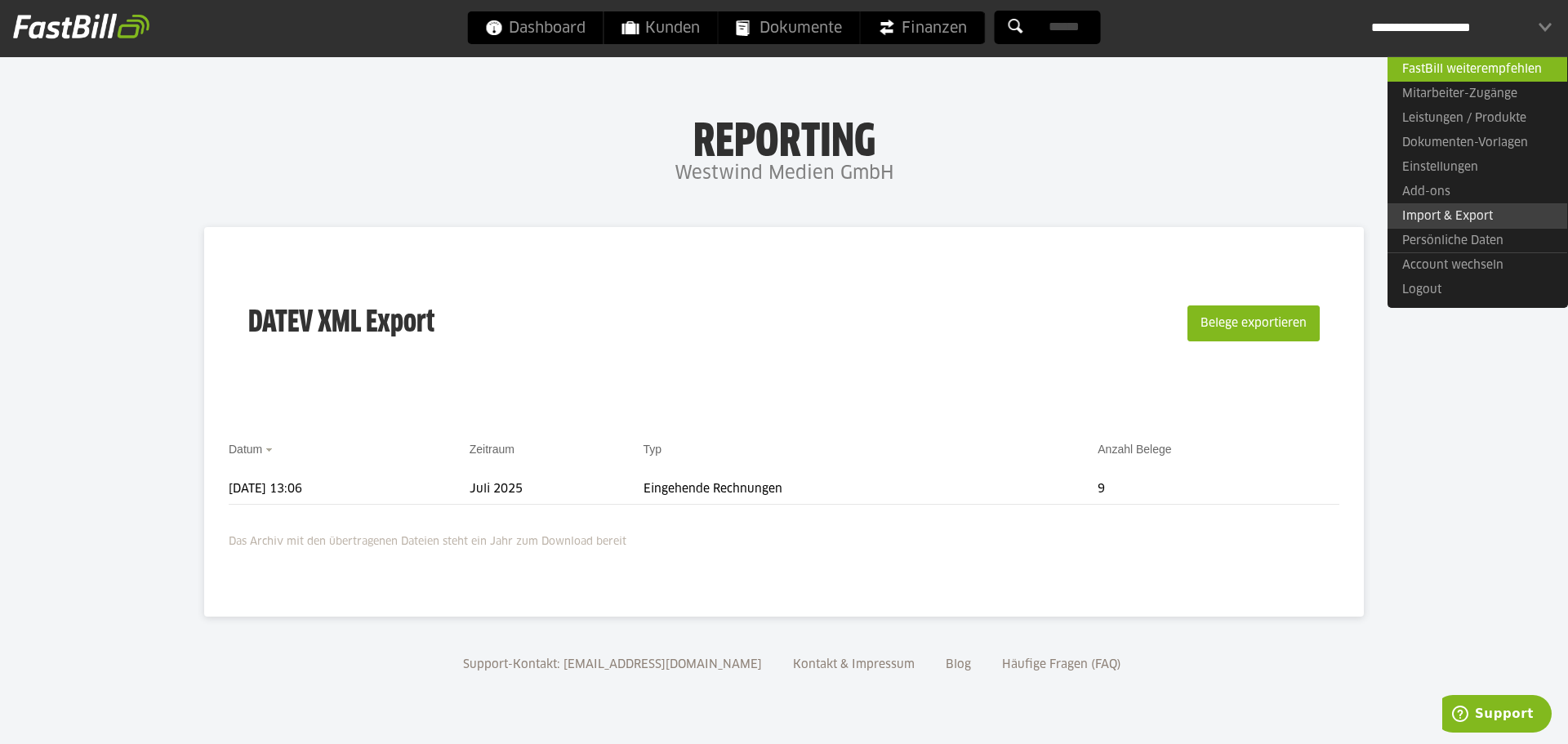
click at [1449, 215] on link "Import & Export" at bounding box center [1477, 215] width 180 height 25
